Goal: Navigation & Orientation: Find specific page/section

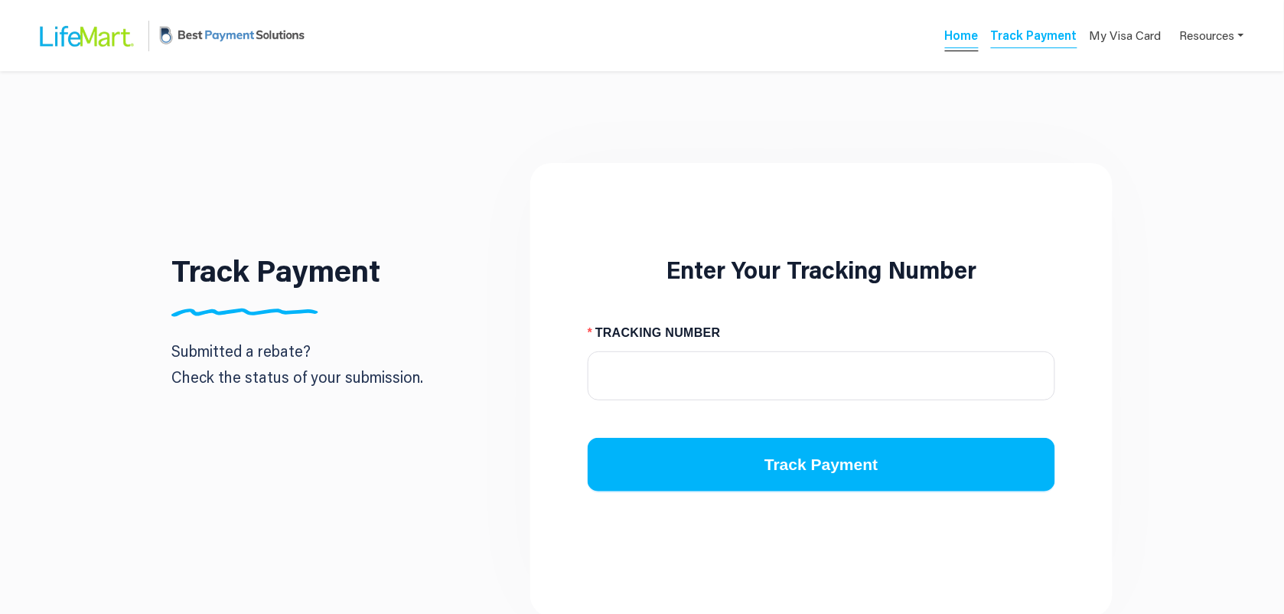
click at [973, 38] on link "Home" at bounding box center [962, 37] width 34 height 21
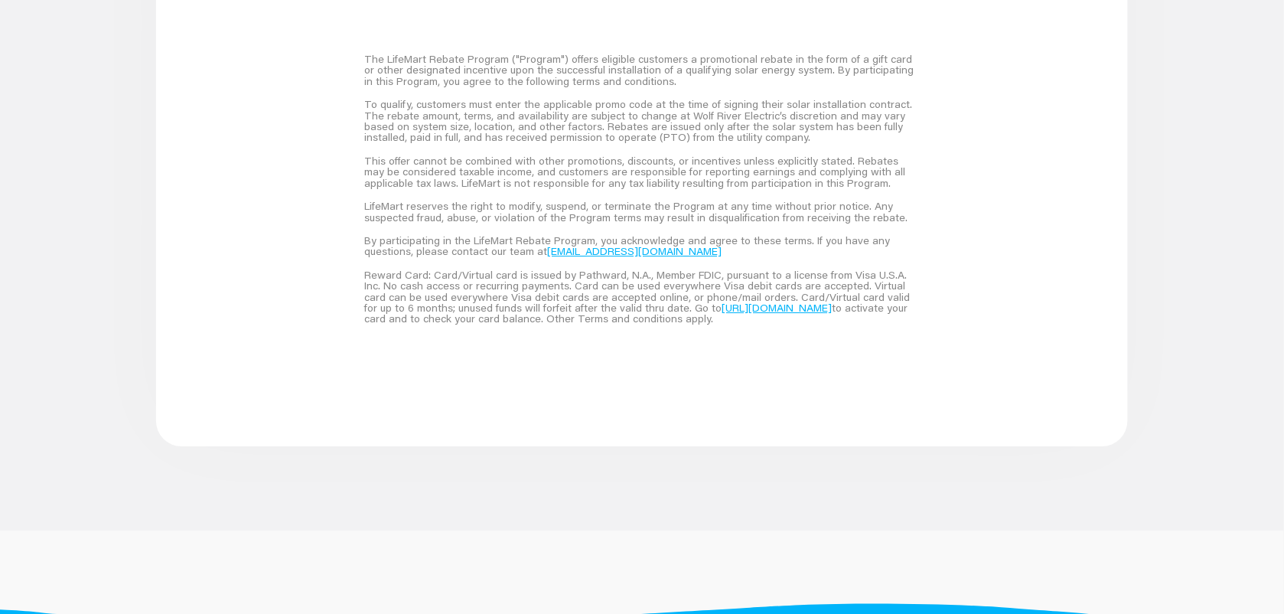
scroll to position [1427, 0]
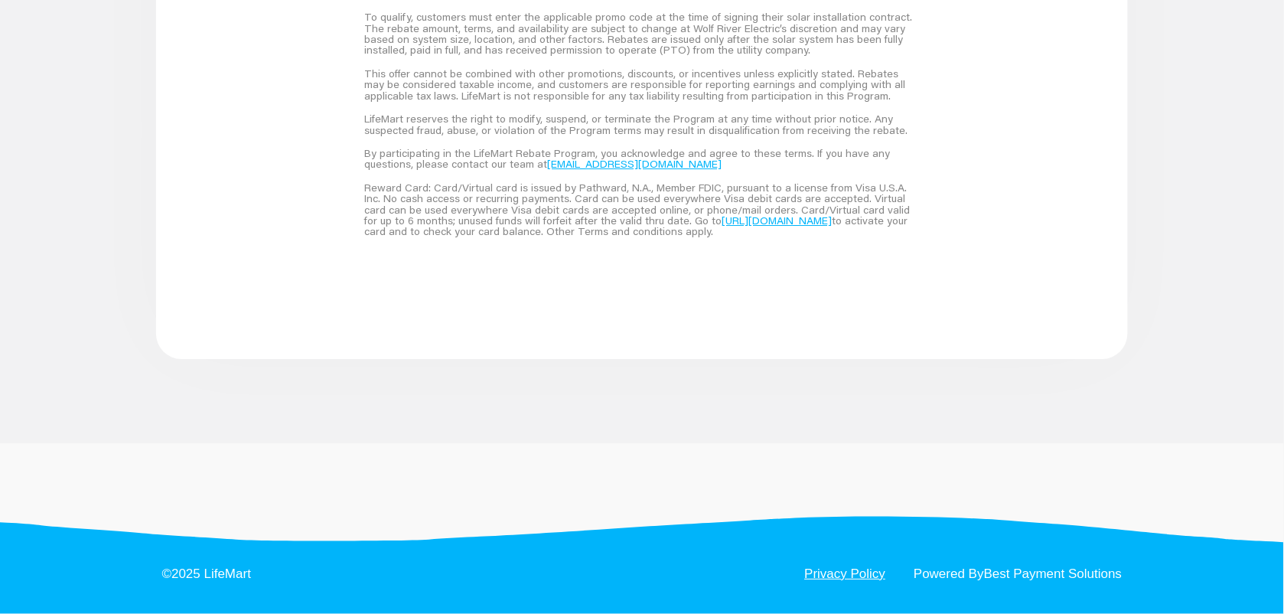
click at [829, 572] on link "Privacy Policy" at bounding box center [845, 573] width 81 height 13
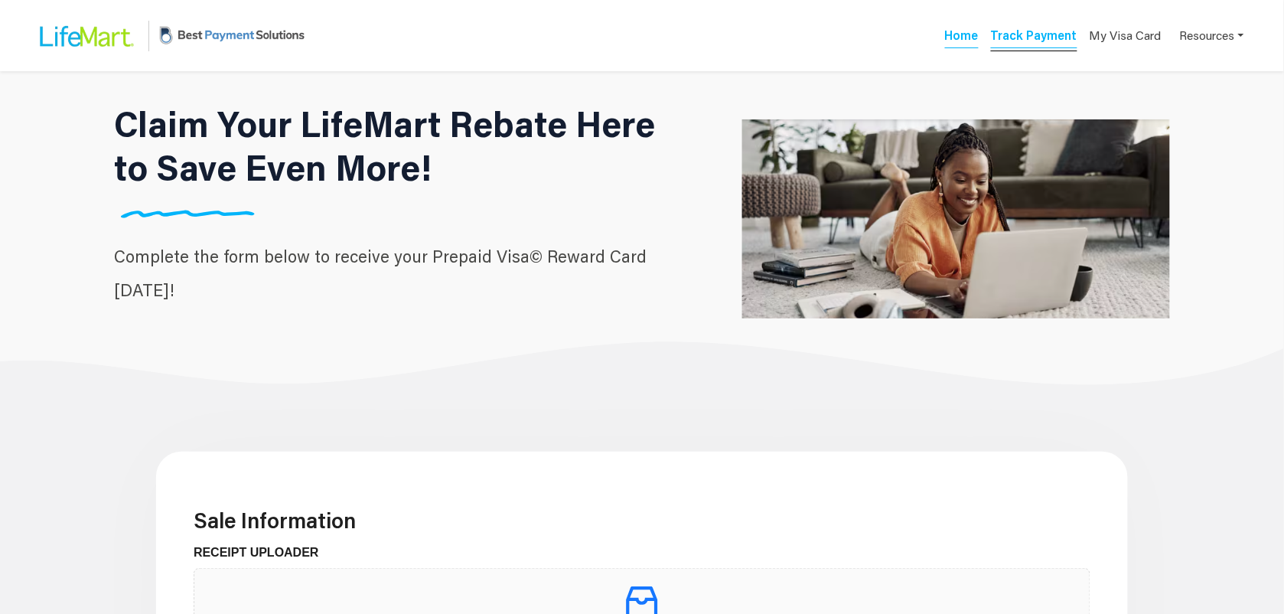
click at [1026, 38] on link "Track Payment" at bounding box center [1034, 37] width 86 height 21
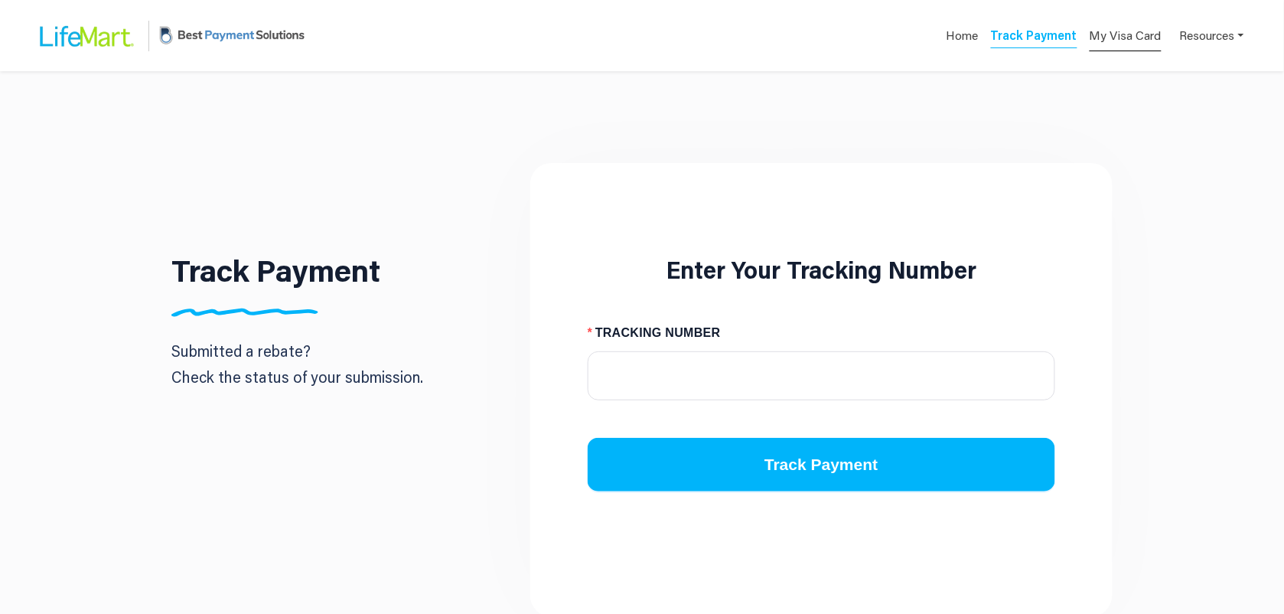
click at [1133, 44] on link "My Visa Card" at bounding box center [1126, 35] width 72 height 31
